Goal: Check status: Check status

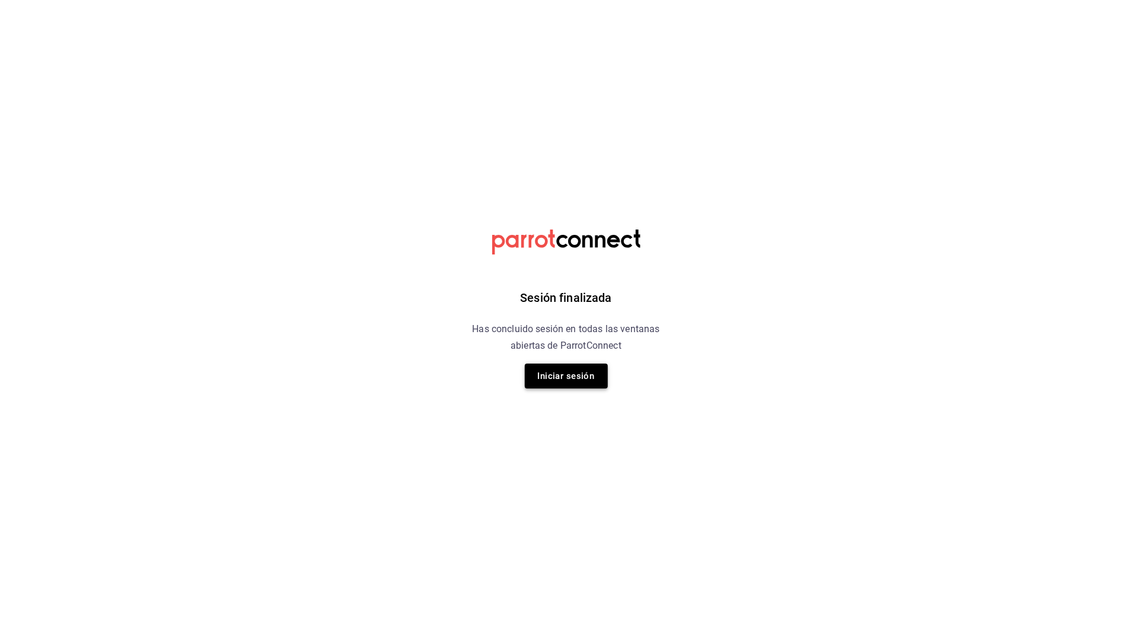
click at [560, 367] on button "Iniciar sesión" at bounding box center [566, 376] width 83 height 25
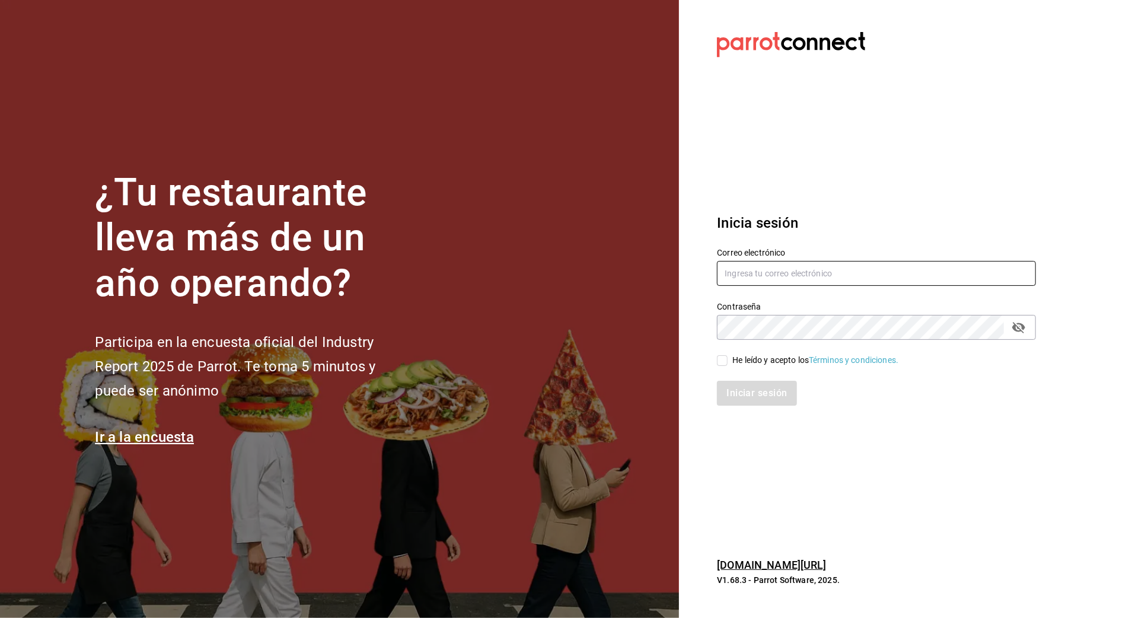
type input "arf941012@gmail.com"
click at [741, 357] on div "He leído y acepto los Términos y condiciones." at bounding box center [816, 360] width 166 height 12
click at [728, 357] on input "He leído y acepto los Términos y condiciones." at bounding box center [722, 360] width 11 height 11
checkbox input "true"
click at [737, 394] on button "Iniciar sesión" at bounding box center [757, 393] width 81 height 25
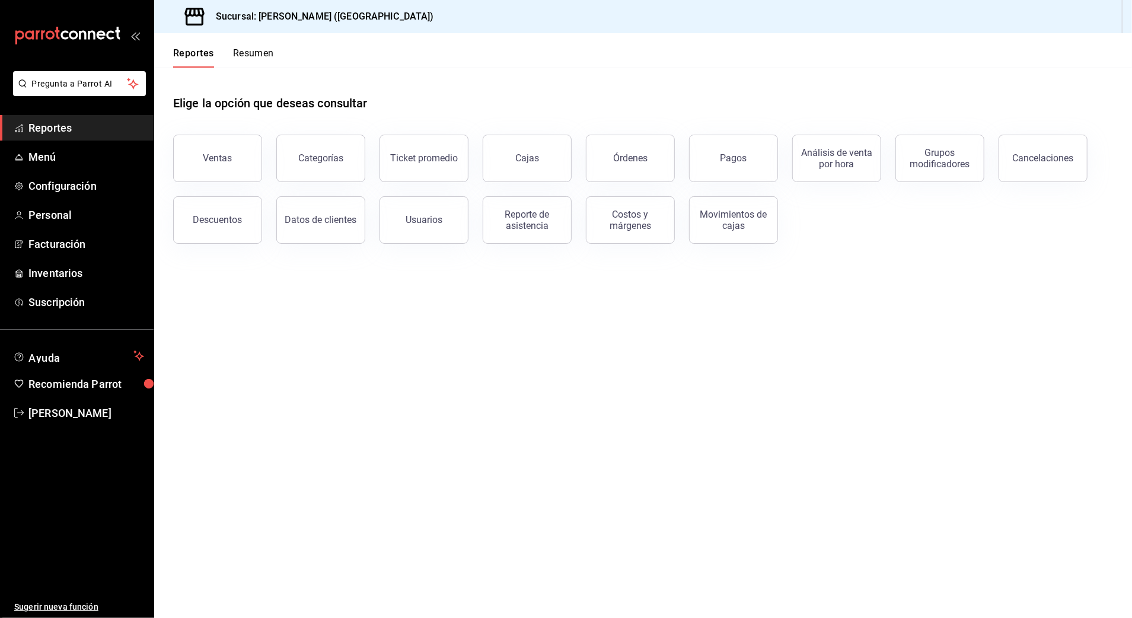
click at [240, 144] on button "Ventas" at bounding box center [217, 158] width 89 height 47
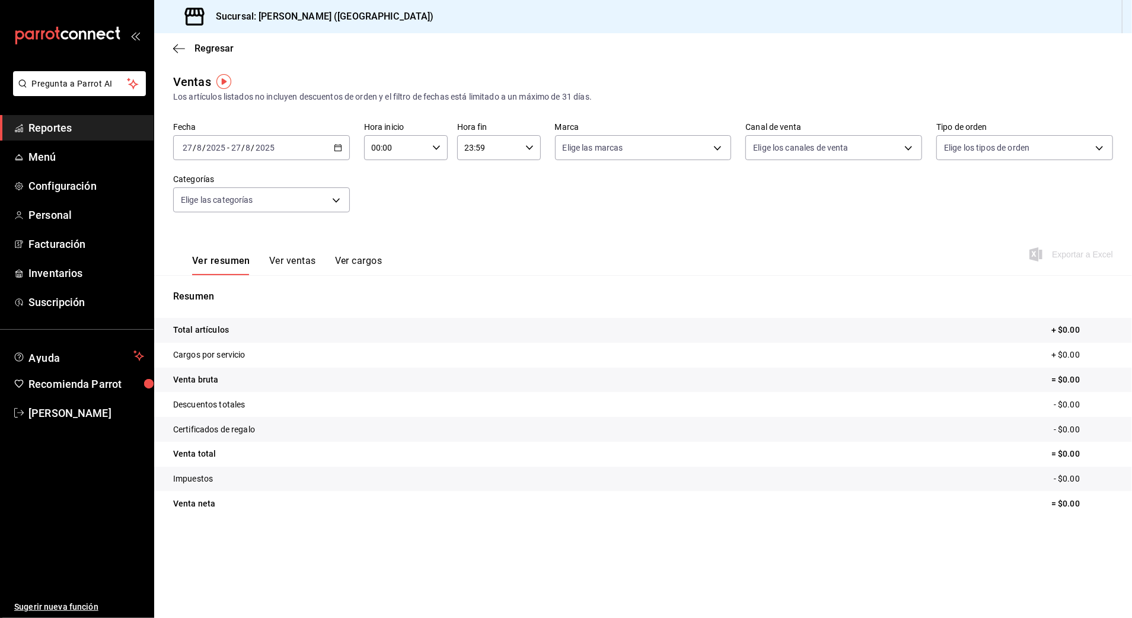
click at [340, 145] on icon "button" at bounding box center [338, 148] width 8 height 8
click at [238, 282] on li "Rango de fechas" at bounding box center [229, 290] width 111 height 27
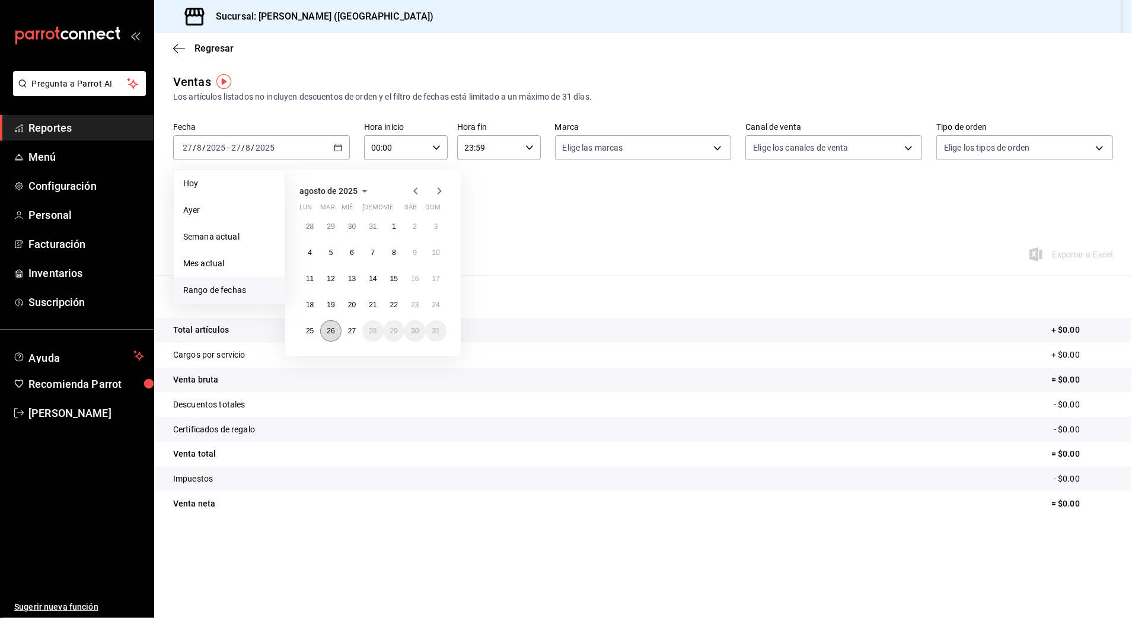
click at [329, 330] on abbr "26" at bounding box center [331, 331] width 8 height 8
click at [337, 332] on button "26" at bounding box center [330, 330] width 21 height 21
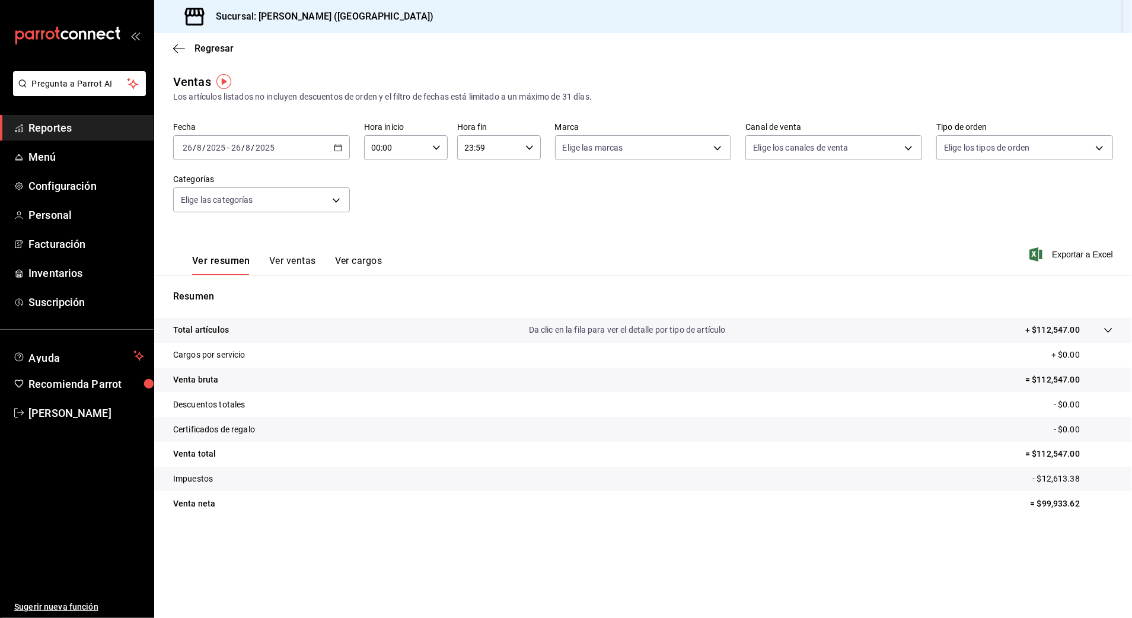
click at [326, 136] on div "[DATE] [DATE] - [DATE] [DATE]" at bounding box center [261, 147] width 177 height 25
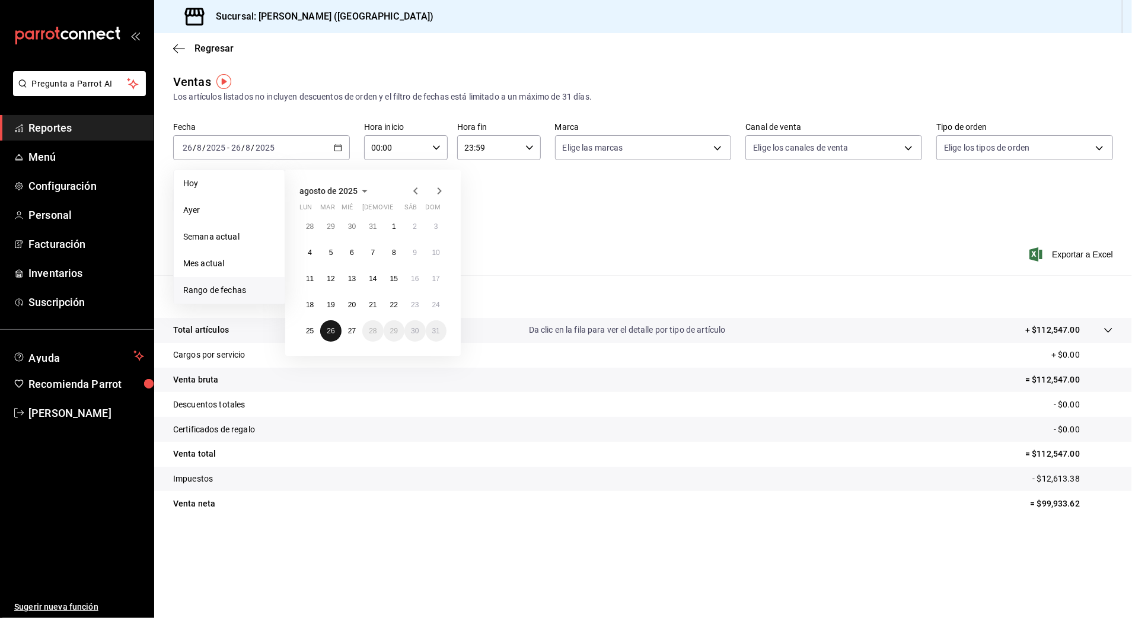
click at [336, 326] on button "26" at bounding box center [330, 330] width 21 height 21
click at [344, 327] on button "27" at bounding box center [352, 330] width 21 height 21
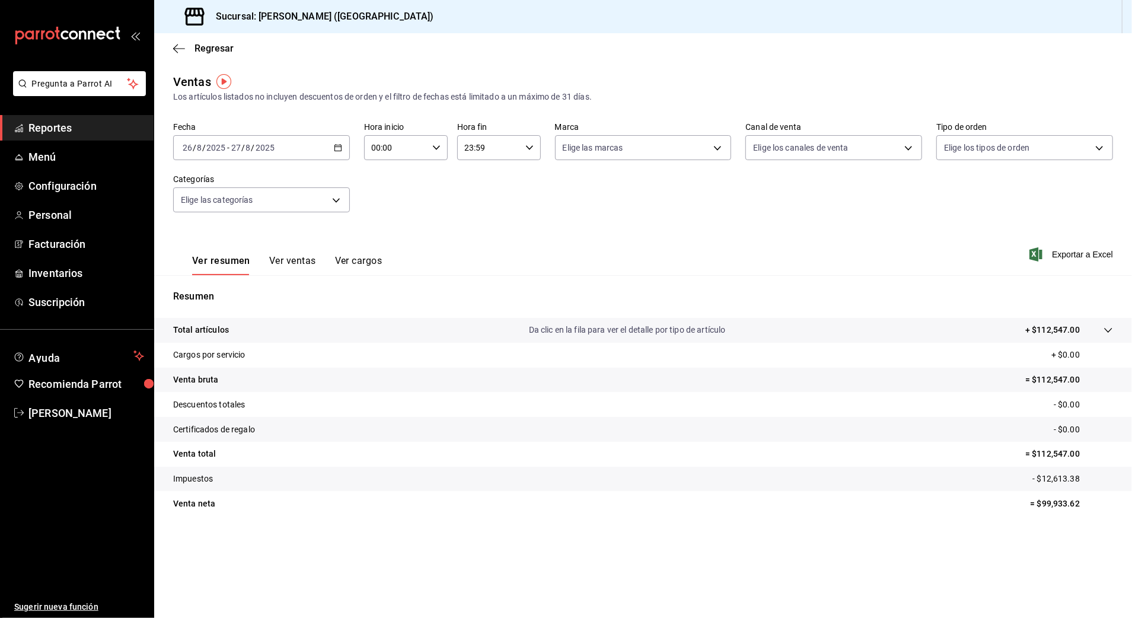
click at [426, 150] on input "00:00" at bounding box center [395, 148] width 63 height 24
click at [383, 229] on span "10" at bounding box center [385, 225] width 23 height 9
type input "10:00"
click at [527, 154] on div at bounding box center [566, 309] width 1132 height 618
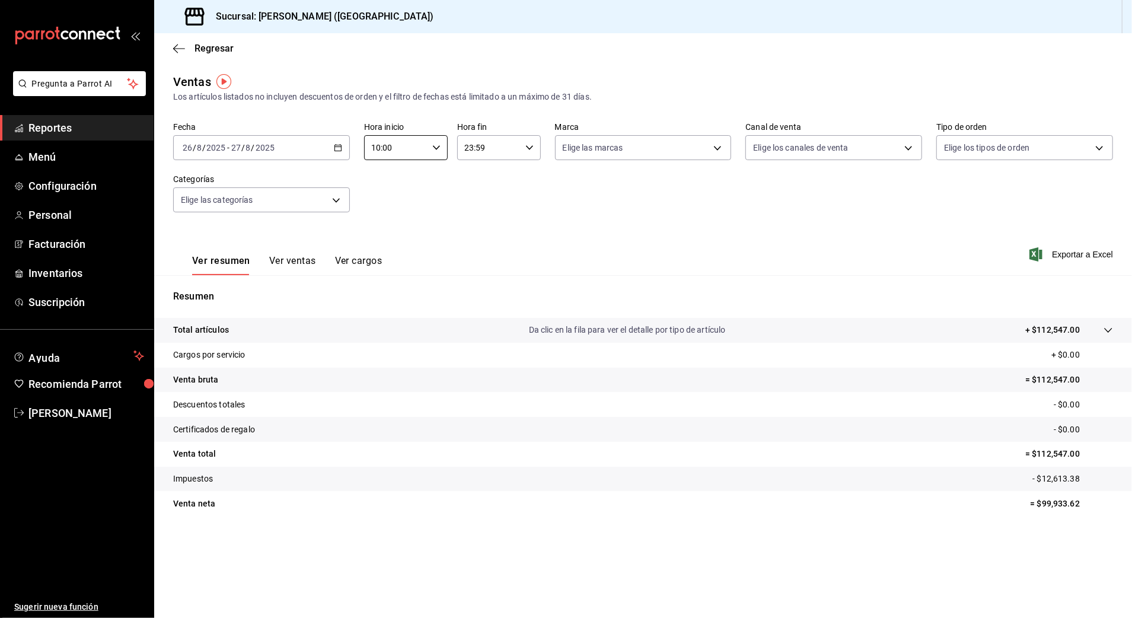
click at [523, 146] on div "23:59 Hora fin" at bounding box center [499, 147] width 84 height 25
click at [475, 187] on span "03" at bounding box center [478, 184] width 23 height 9
type input "03:59"
click at [708, 218] on div at bounding box center [566, 309] width 1132 height 618
